Goal: Navigation & Orientation: Find specific page/section

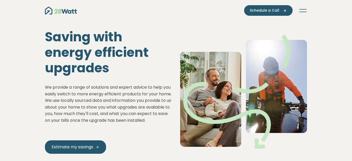
click at [301, 10] on button "Toggle navigation" at bounding box center [303, 10] width 8 height 5
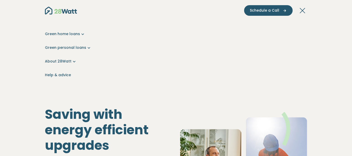
click at [51, 60] on link "About 28Watt" at bounding box center [176, 61] width 262 height 5
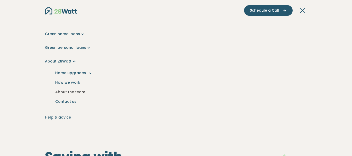
click at [64, 88] on link "About the team" at bounding box center [176, 92] width 254 height 10
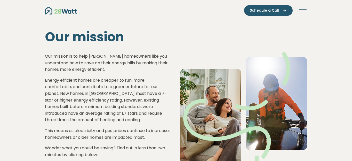
click at [303, 11] on button "Toggle navigation" at bounding box center [303, 10] width 8 height 5
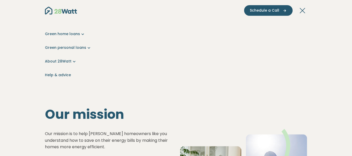
click at [67, 60] on link "About 28Watt" at bounding box center [176, 61] width 262 height 5
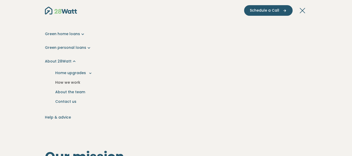
click at [69, 84] on link "How we work" at bounding box center [176, 83] width 254 height 10
